Goal: Task Accomplishment & Management: Use online tool/utility

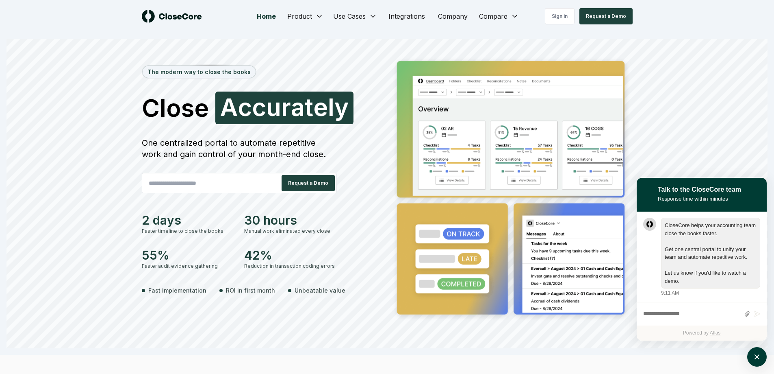
scroll to position [0, 0]
click at [711, 46] on div "The modern way to close the books Close Faster F a s t e r One centralized port…" at bounding box center [387, 193] width 761 height 309
drag, startPoint x: 771, startPoint y: 0, endPoint x: 563, endPoint y: 17, distance: 208.1
click at [563, 17] on link "Sign in" at bounding box center [560, 16] width 30 height 16
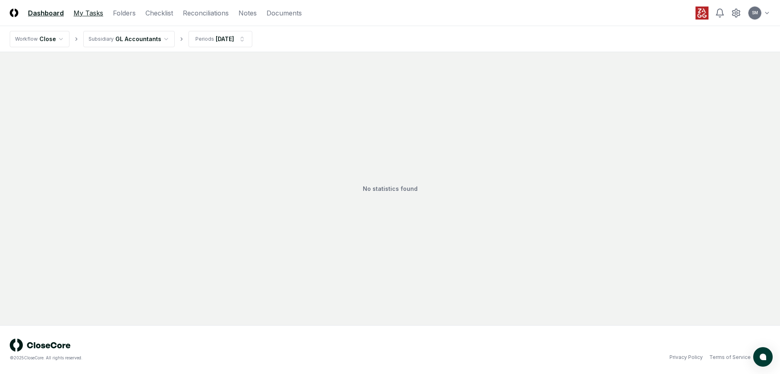
click at [75, 13] on link "My Tasks" at bounding box center [89, 13] width 30 height 10
click at [124, 13] on link "Folders" at bounding box center [124, 13] width 23 height 10
click at [161, 11] on link "Checklist" at bounding box center [160, 13] width 28 height 10
